Goal: Information Seeking & Learning: Learn about a topic

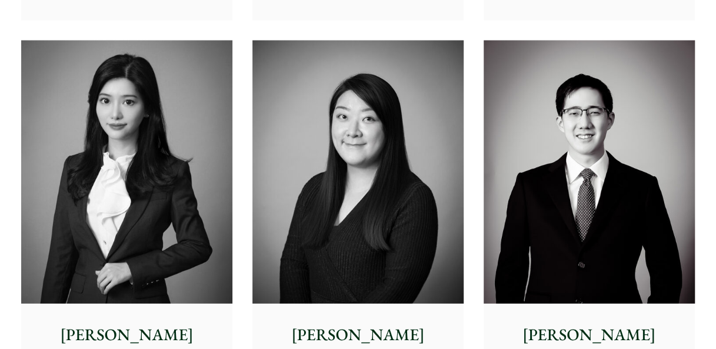
scroll to position [3410, 0]
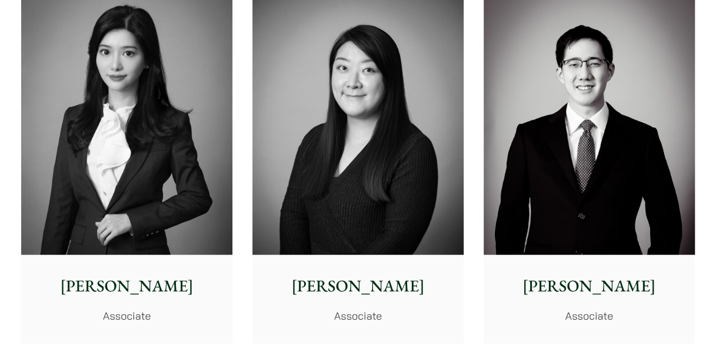
click at [159, 178] on img at bounding box center [126, 124] width 211 height 264
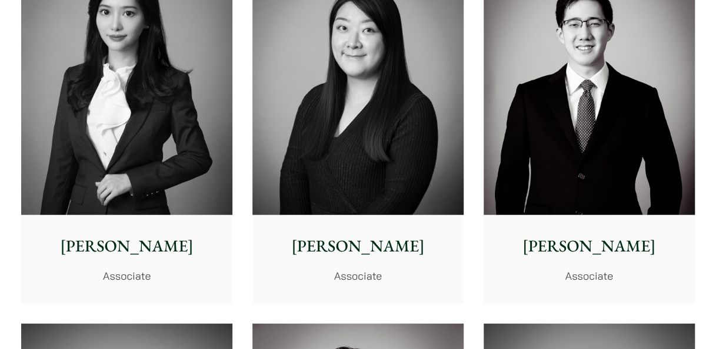
scroll to position [3469, 0]
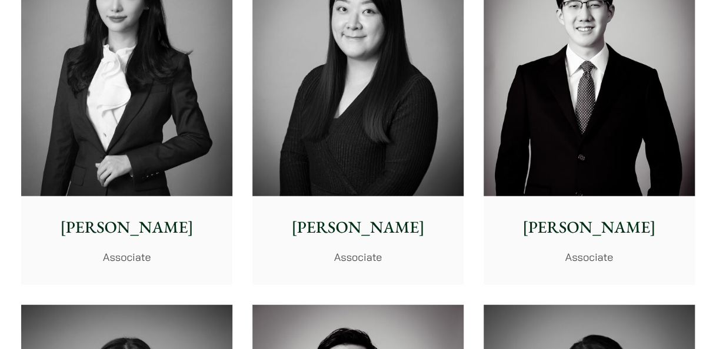
click at [368, 226] on p "Christina Ma" at bounding box center [358, 227] width 192 height 25
click at [351, 259] on p "Associate" at bounding box center [358, 257] width 192 height 16
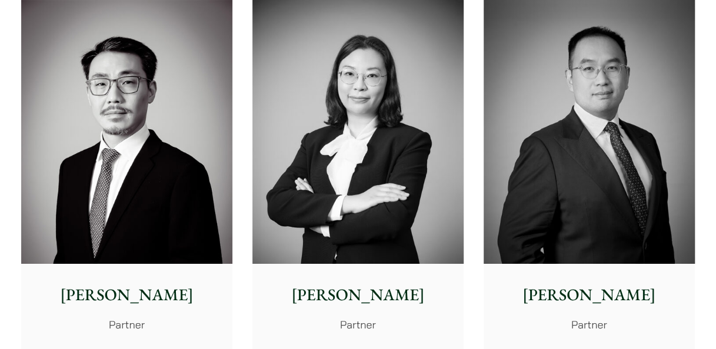
scroll to position [1823, 0]
click at [609, 185] on img at bounding box center [588, 132] width 211 height 264
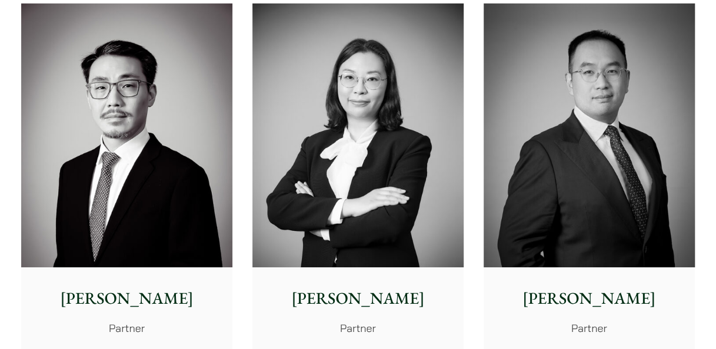
scroll to position [1882, 0]
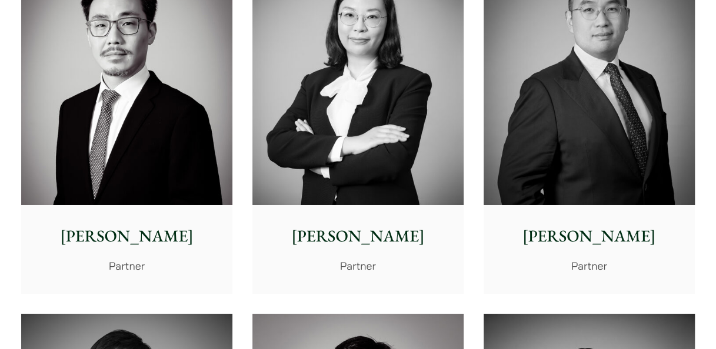
click at [151, 141] on img at bounding box center [126, 73] width 211 height 264
click at [380, 139] on img at bounding box center [357, 73] width 211 height 264
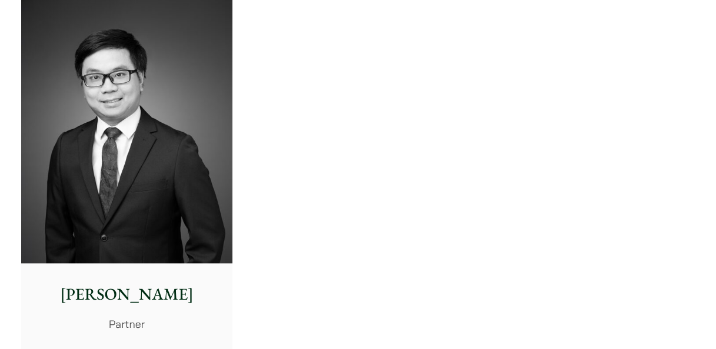
scroll to position [2587, 0]
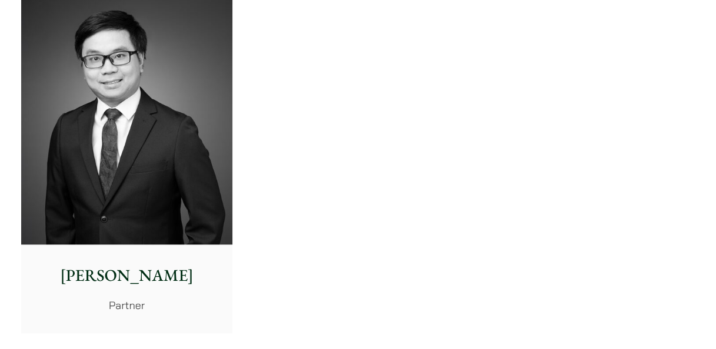
click at [183, 133] on img at bounding box center [126, 113] width 211 height 264
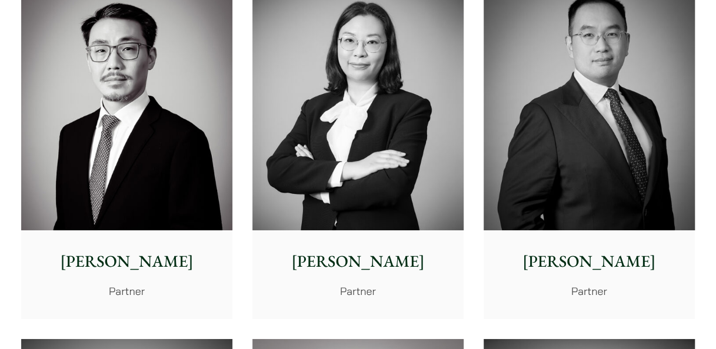
scroll to position [1940, 0]
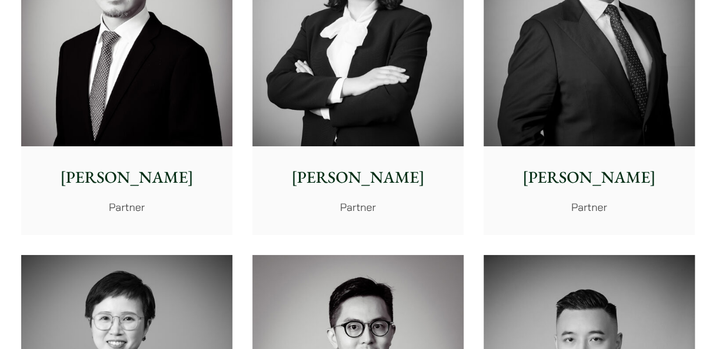
click at [547, 118] on img at bounding box center [588, 14] width 211 height 264
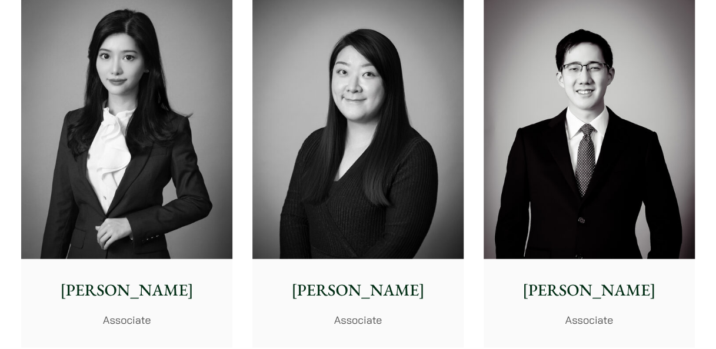
scroll to position [3410, 0]
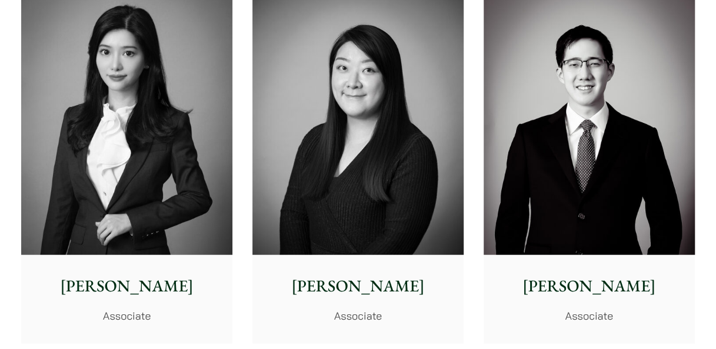
click at [160, 152] on img at bounding box center [126, 124] width 211 height 264
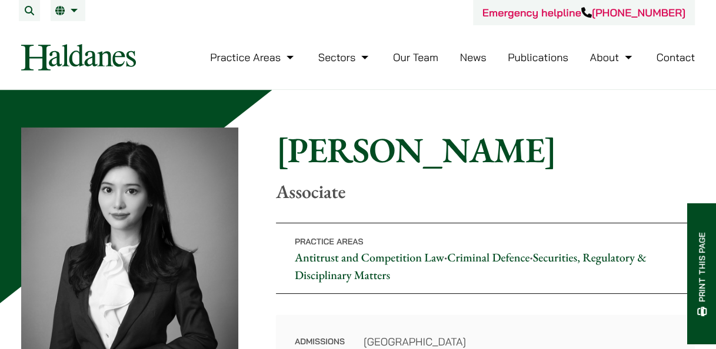
click at [520, 196] on p "Associate" at bounding box center [485, 192] width 419 height 22
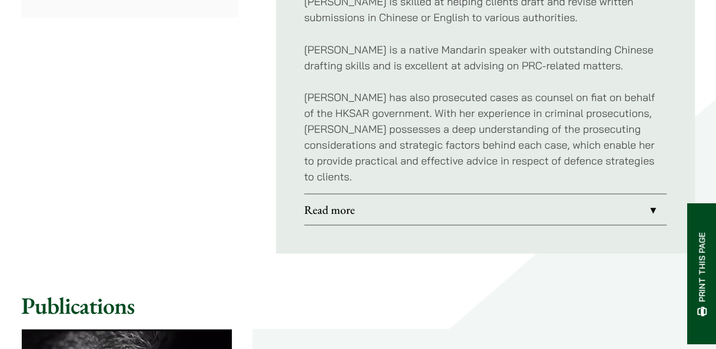
scroll to position [1058, 0]
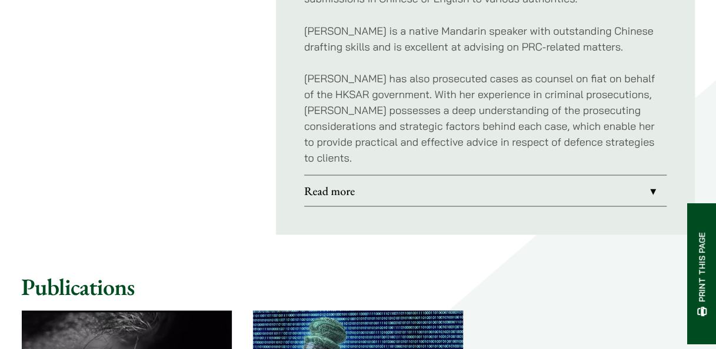
click at [652, 175] on link "Read more" at bounding box center [485, 190] width 362 height 31
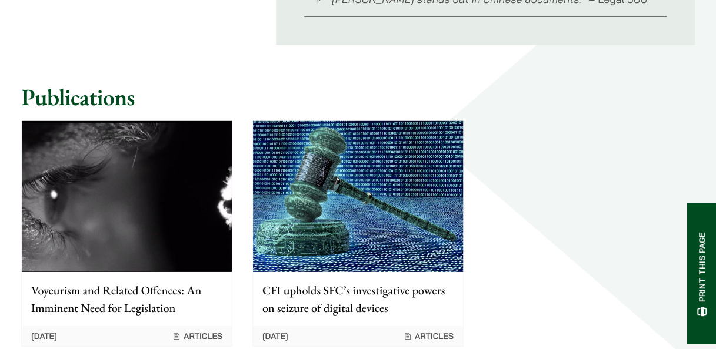
scroll to position [1764, 0]
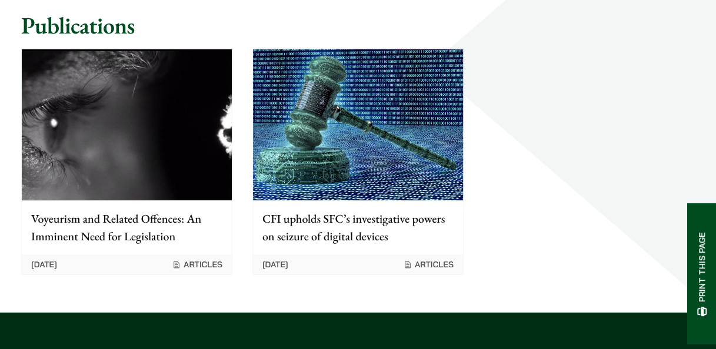
click at [405, 168] on img at bounding box center [358, 124] width 210 height 151
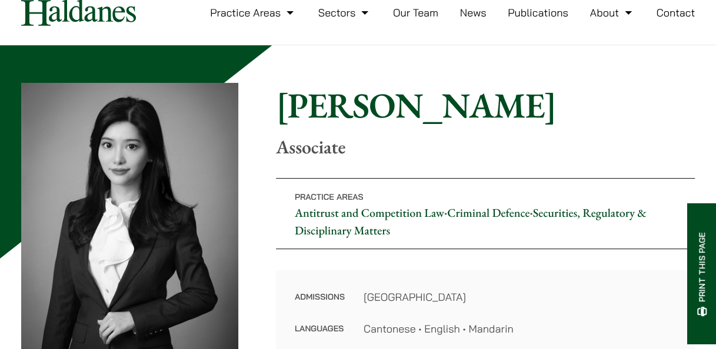
scroll to position [0, 0]
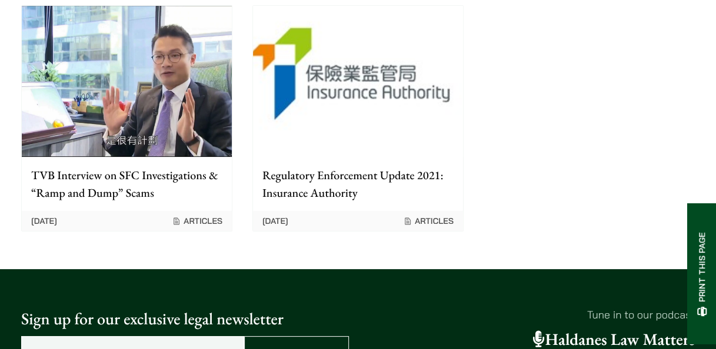
scroll to position [1999, 0]
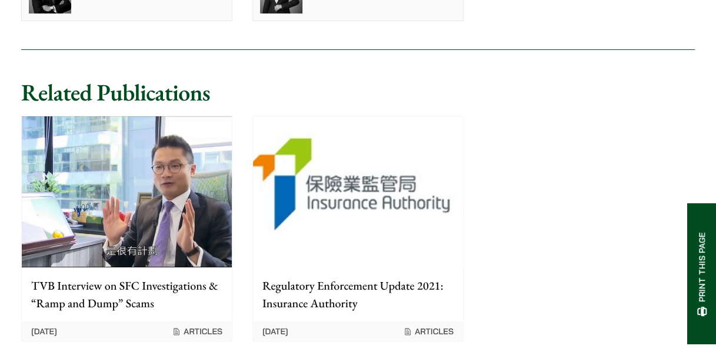
click at [125, 148] on img at bounding box center [127, 191] width 210 height 151
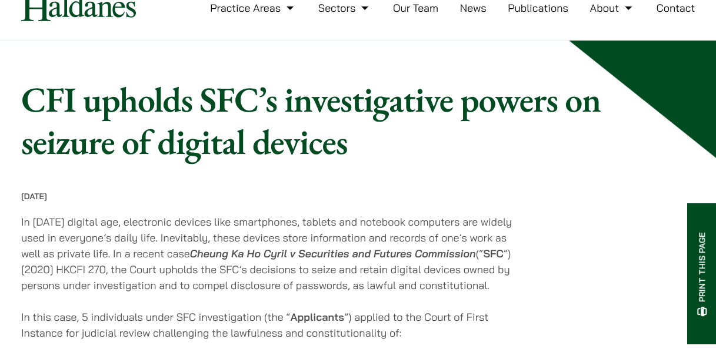
scroll to position [0, 0]
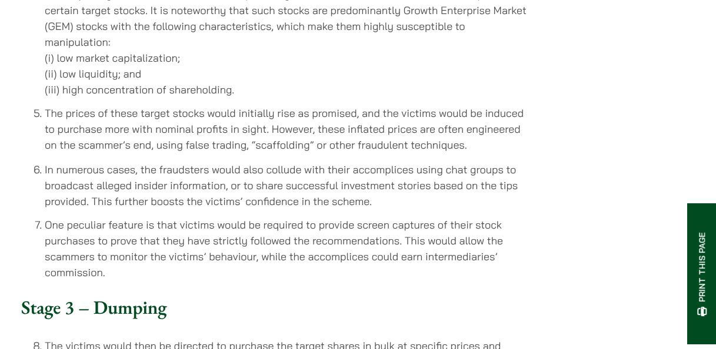
scroll to position [764, 0]
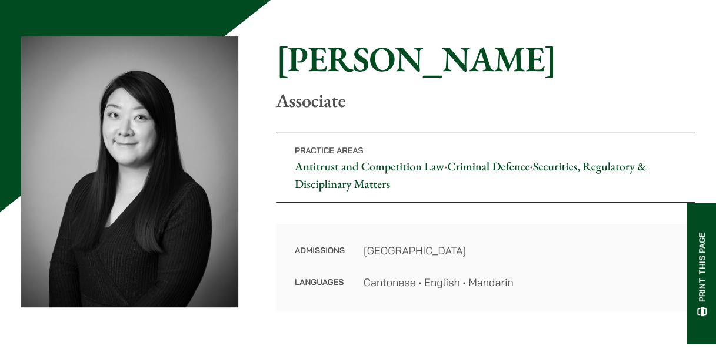
scroll to position [118, 0]
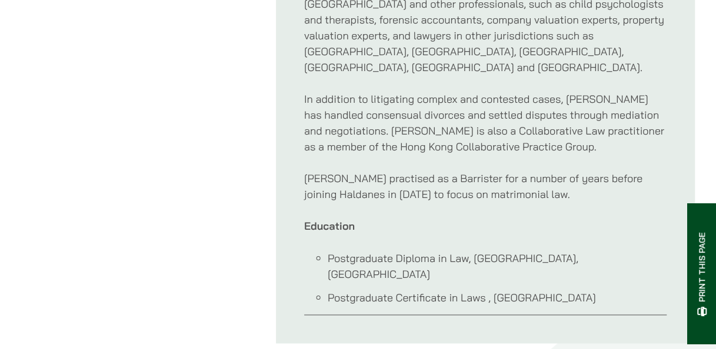
scroll to position [823, 0]
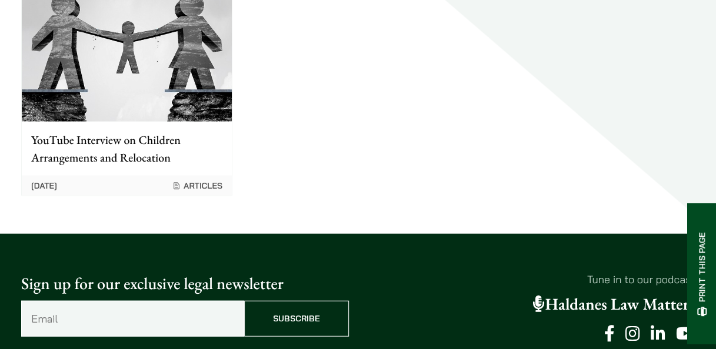
scroll to position [1058, 0]
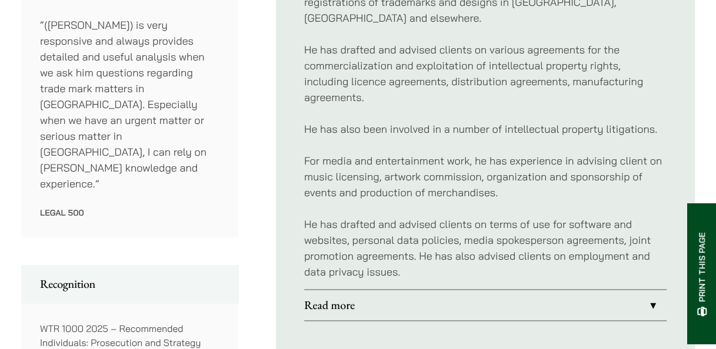
scroll to position [647, 0]
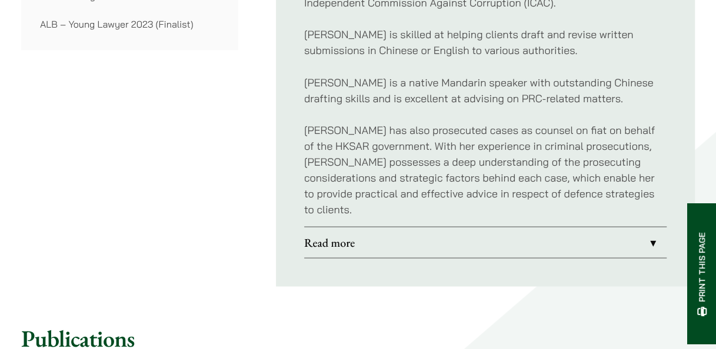
scroll to position [941, 0]
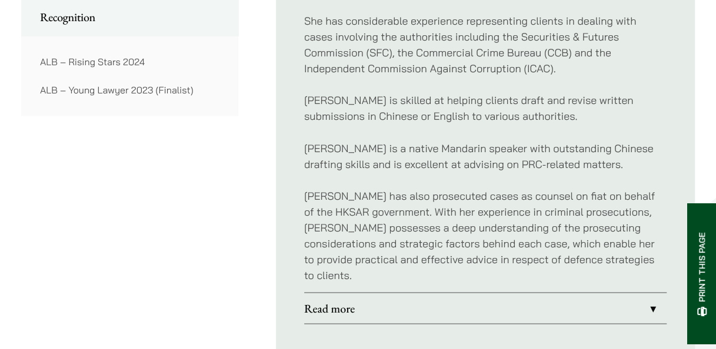
click at [655, 293] on link "Read more" at bounding box center [485, 308] width 362 height 31
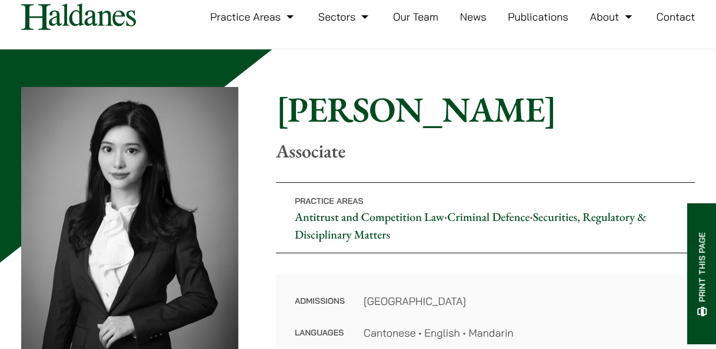
scroll to position [59, 0]
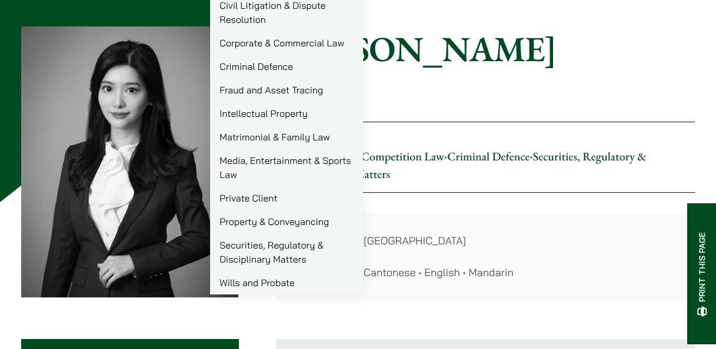
scroll to position [118, 0]
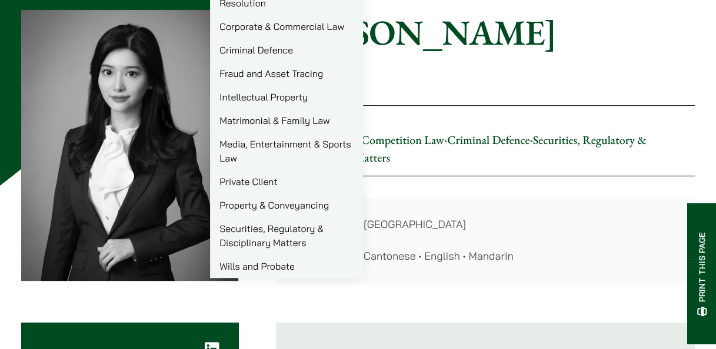
click at [233, 243] on link "Securities, Regulatory & Disciplinary Matters" at bounding box center [286, 236] width 153 height 38
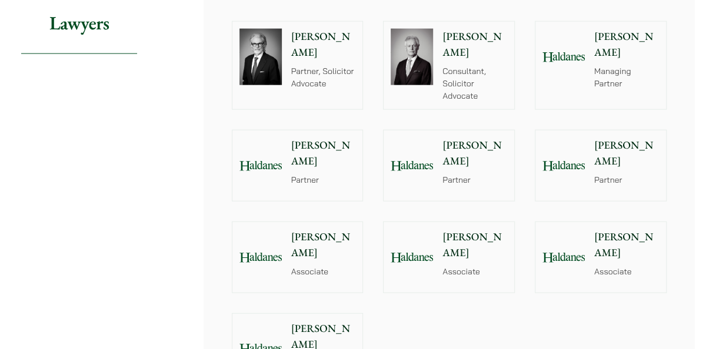
scroll to position [1176, 0]
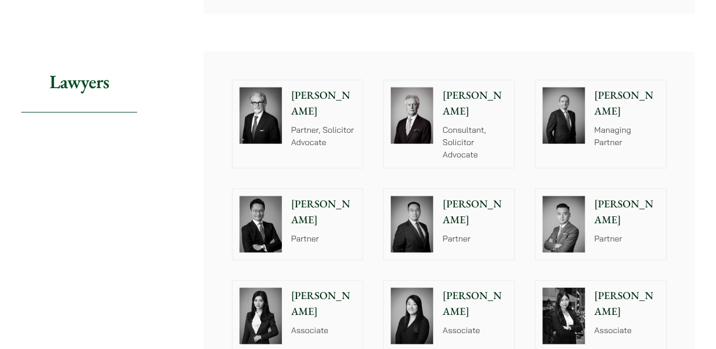
click at [461, 233] on p "Partner" at bounding box center [474, 239] width 65 height 12
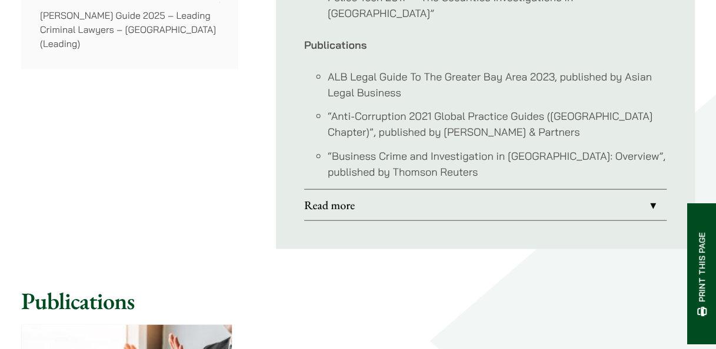
scroll to position [1235, 0]
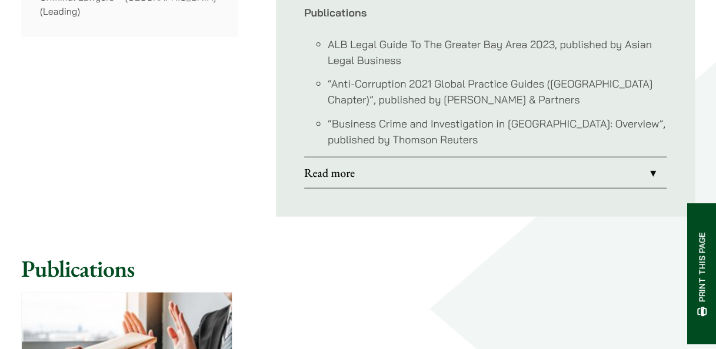
click at [654, 158] on link "Read more" at bounding box center [485, 173] width 362 height 31
